Goal: Task Accomplishment & Management: Manage account settings

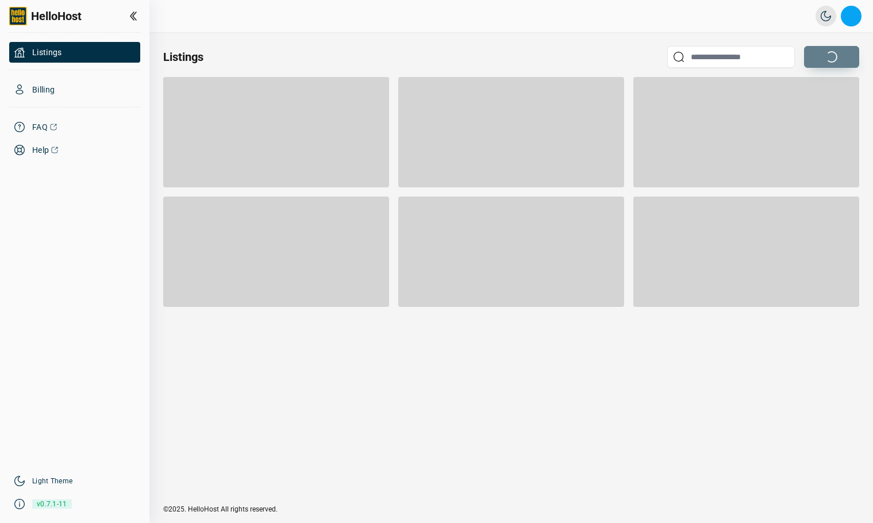
click at [851, 17] on button "Open profile menu" at bounding box center [851, 16] width 21 height 21
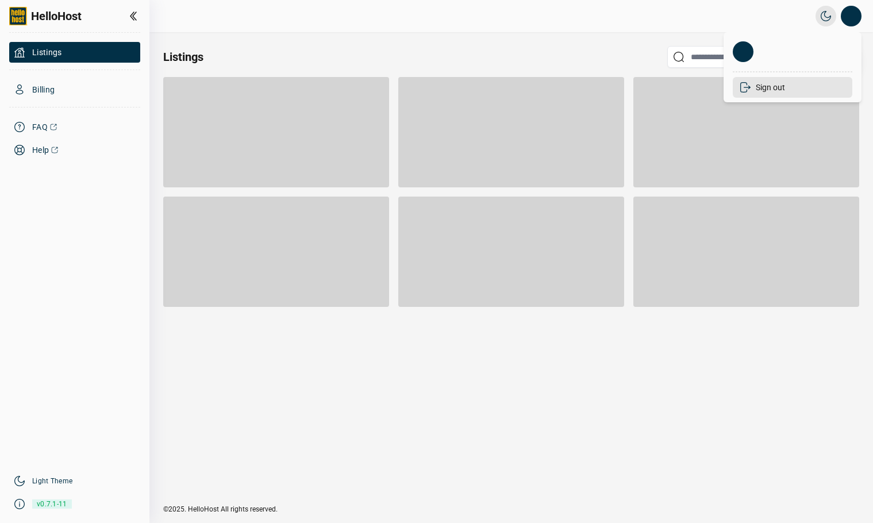
click at [777, 91] on li "Sign out" at bounding box center [793, 87] width 120 height 21
click at [259, 48] on div "Listings" at bounding box center [511, 57] width 696 height 22
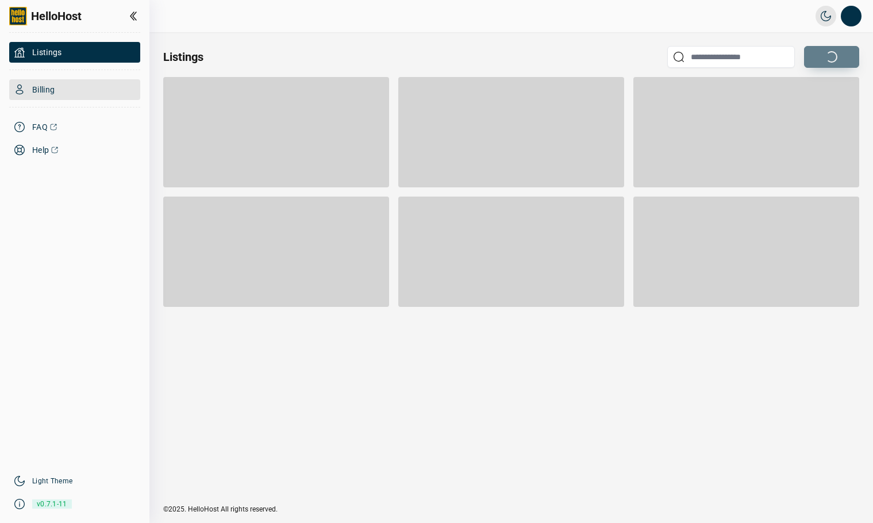
click at [44, 92] on span "Billing" at bounding box center [43, 89] width 22 height 11
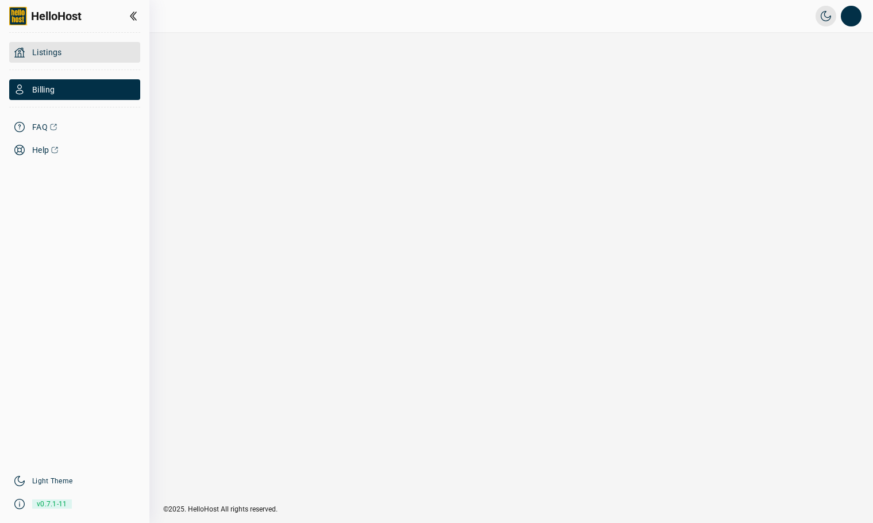
click at [44, 52] on span "Listings" at bounding box center [47, 52] width 30 height 11
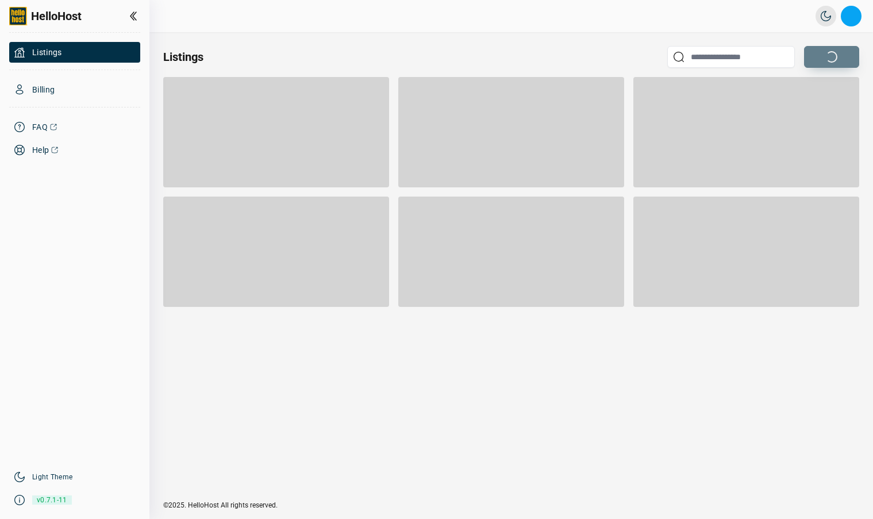
click at [845, 13] on button "Open profile menu" at bounding box center [851, 16] width 21 height 21
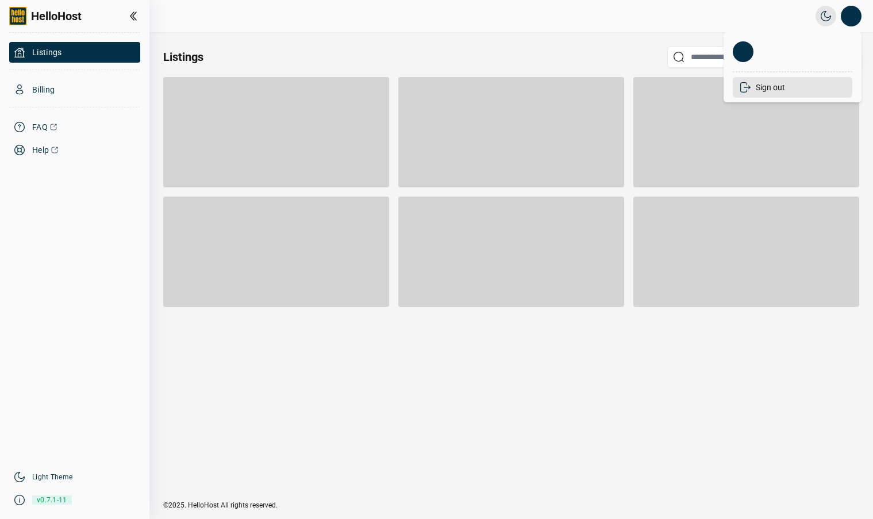
click at [778, 88] on li "Sign out" at bounding box center [793, 87] width 120 height 21
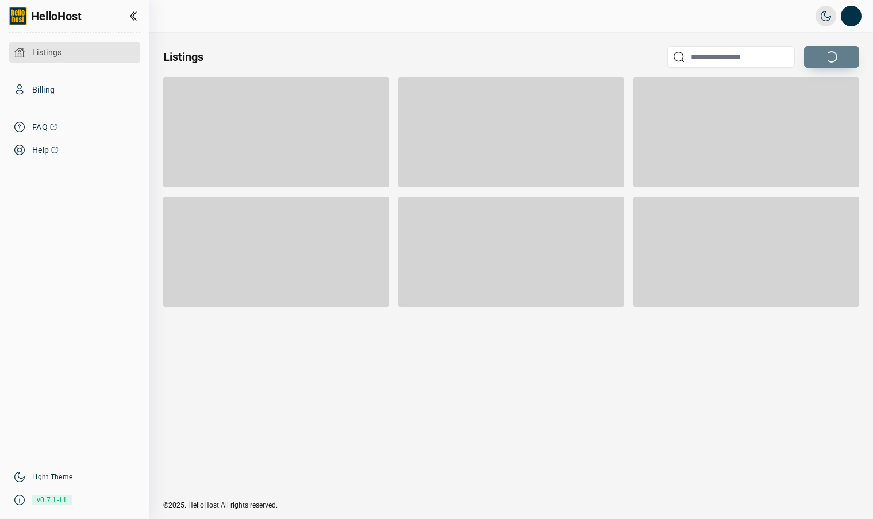
click at [33, 48] on span "Listings" at bounding box center [47, 52] width 30 height 11
click at [46, 52] on span "Listings" at bounding box center [47, 52] width 30 height 11
